Goal: Transaction & Acquisition: Download file/media

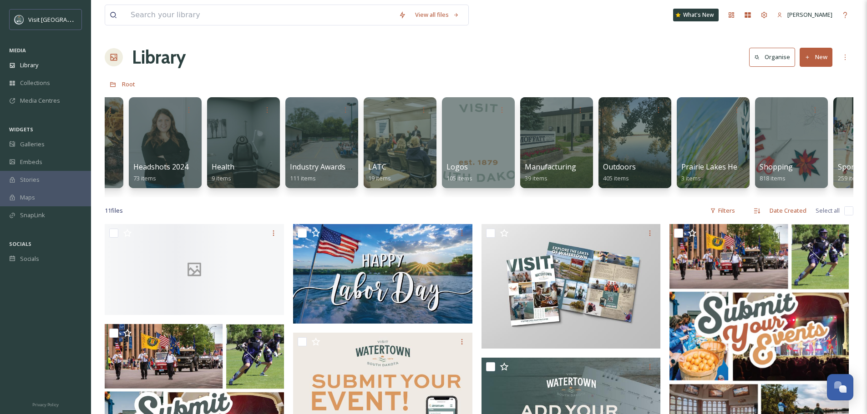
scroll to position [0, 738]
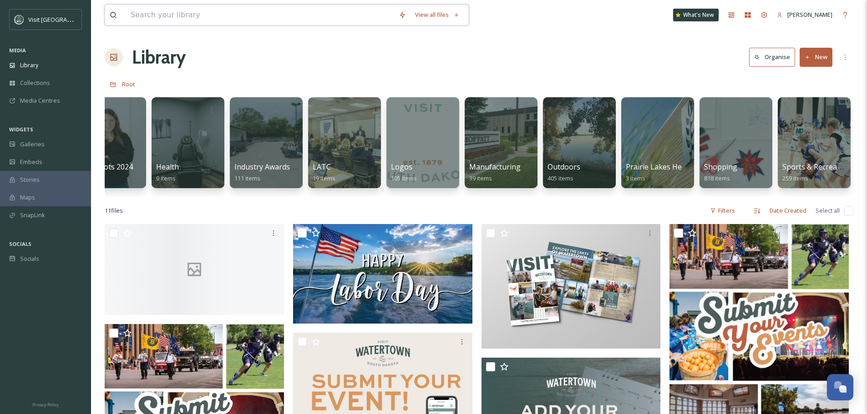
click at [233, 12] on input at bounding box center [260, 15] width 268 height 20
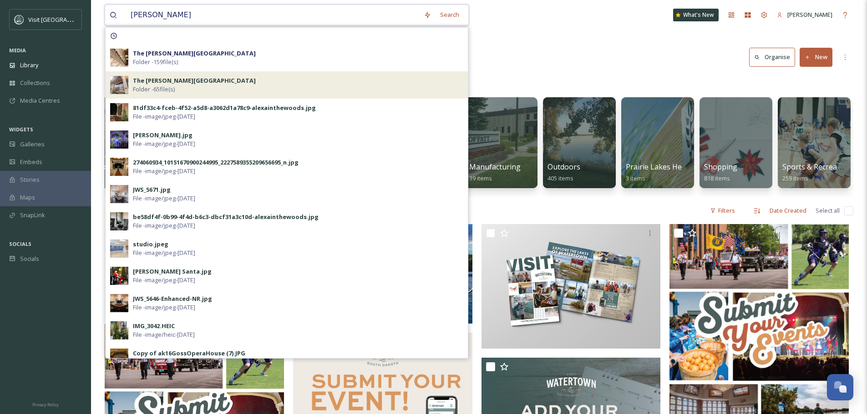
type input "[PERSON_NAME]"
click at [192, 84] on strong "The [PERSON_NAME][GEOGRAPHIC_DATA]" at bounding box center [194, 80] width 123 height 8
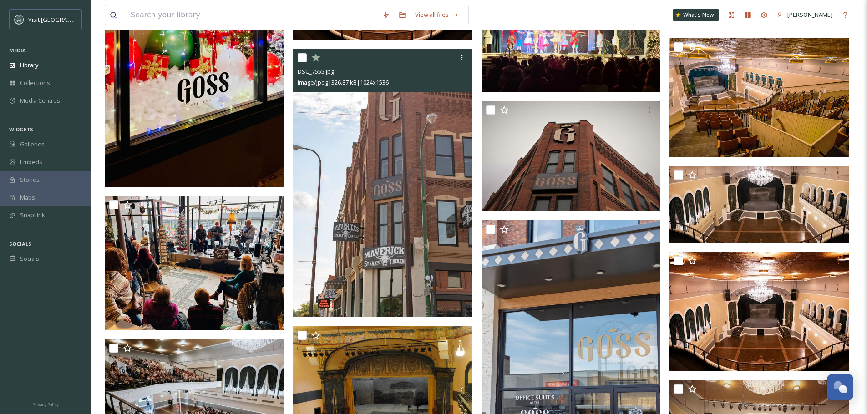
scroll to position [1911, 0]
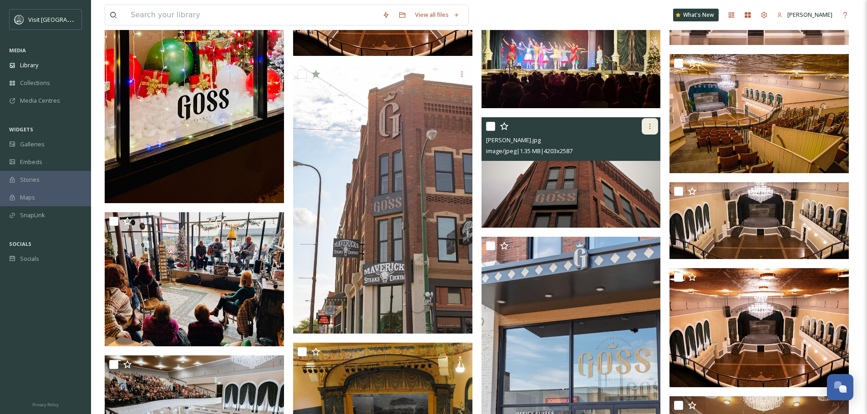
click at [656, 121] on div at bounding box center [650, 126] width 16 height 16
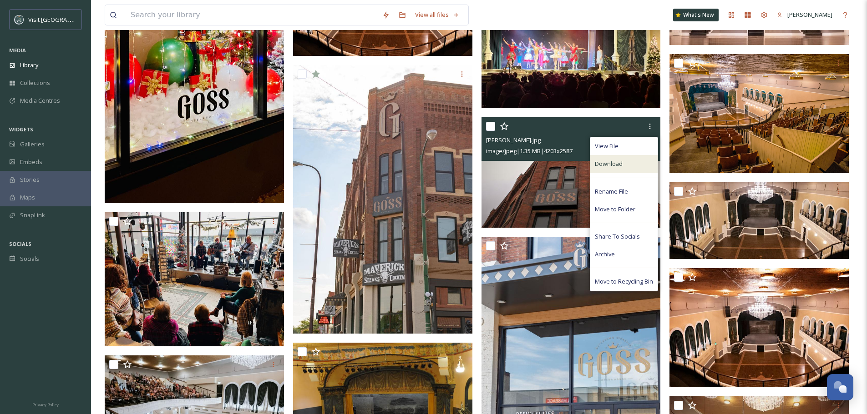
click at [621, 167] on span "Download" at bounding box center [609, 164] width 28 height 9
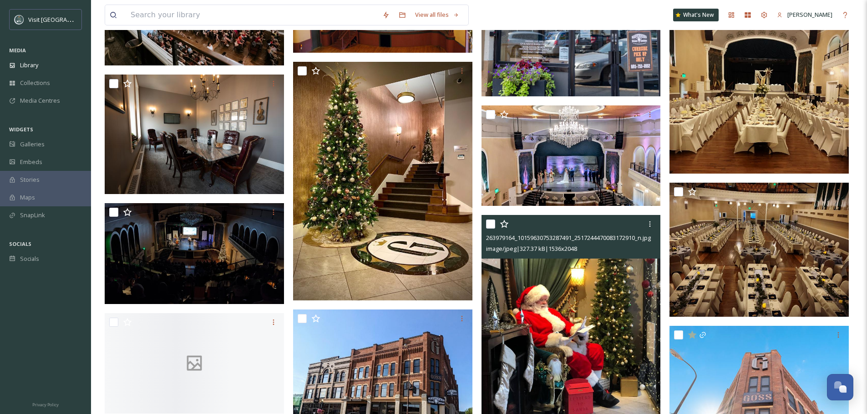
scroll to position [2502, 0]
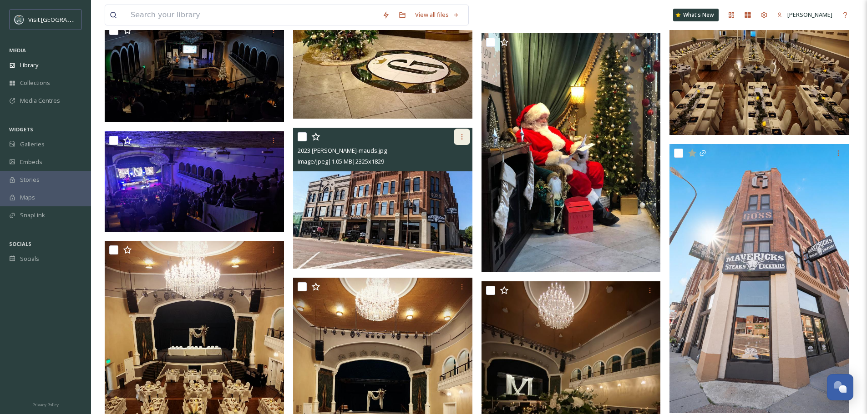
click at [465, 133] on icon at bounding box center [461, 136] width 7 height 7
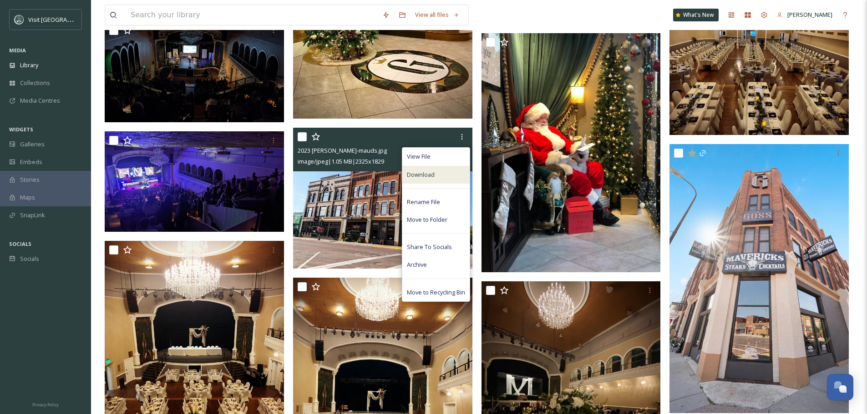
click at [450, 175] on div "Download" at bounding box center [435, 175] width 67 height 18
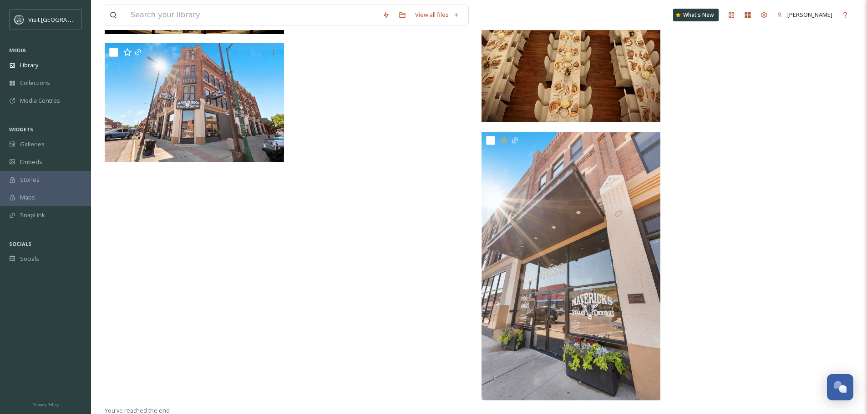
scroll to position [3150, 0]
